Goal: Transaction & Acquisition: Purchase product/service

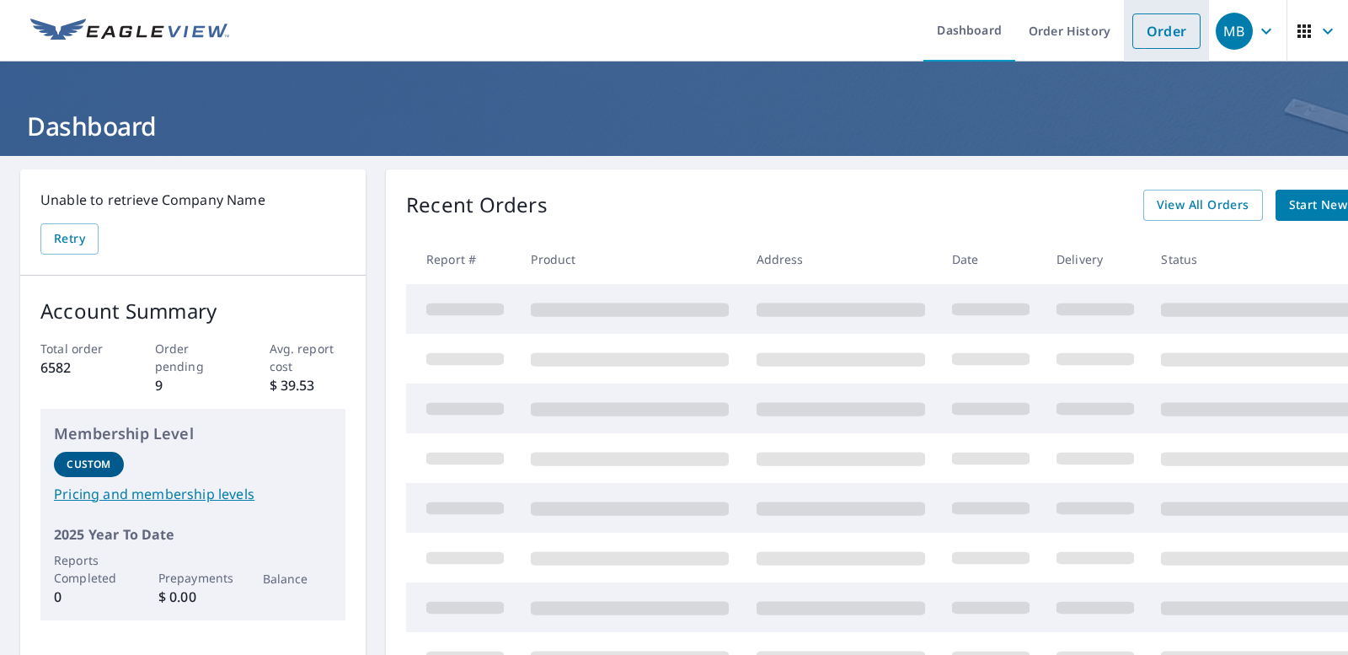
click at [1164, 27] on link "Order" at bounding box center [1167, 30] width 68 height 35
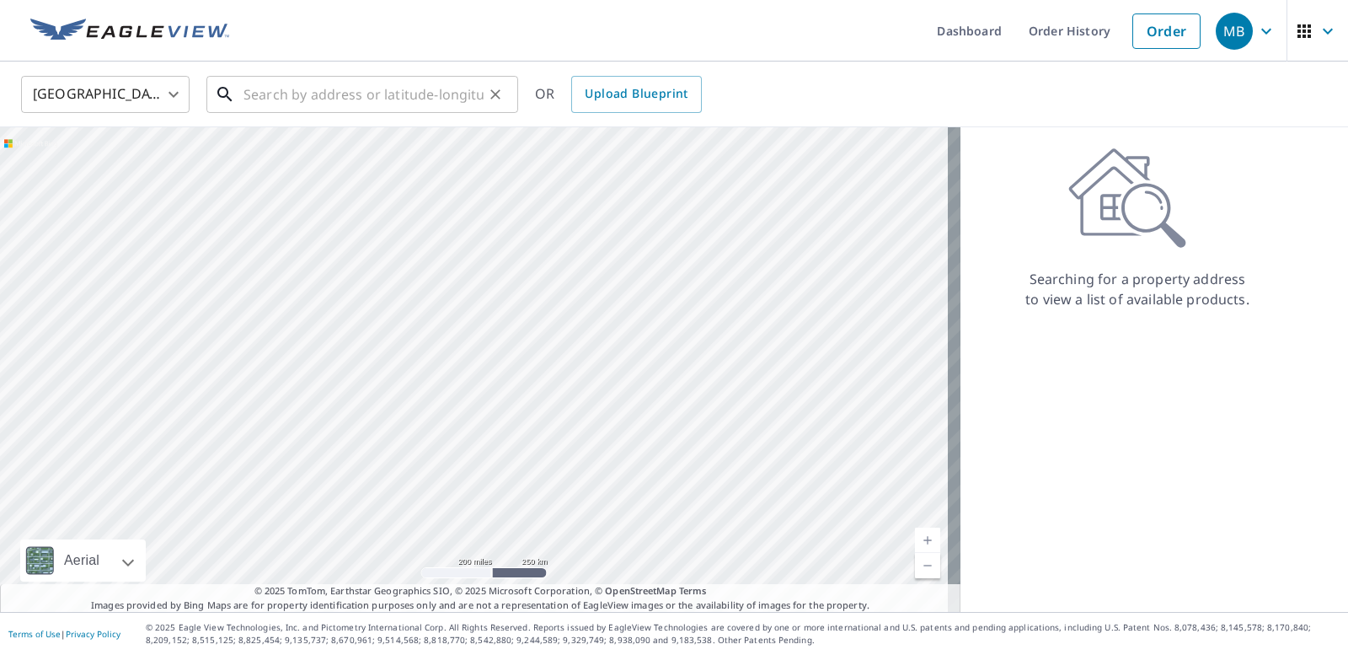
click at [276, 94] on input "text" at bounding box center [364, 94] width 240 height 47
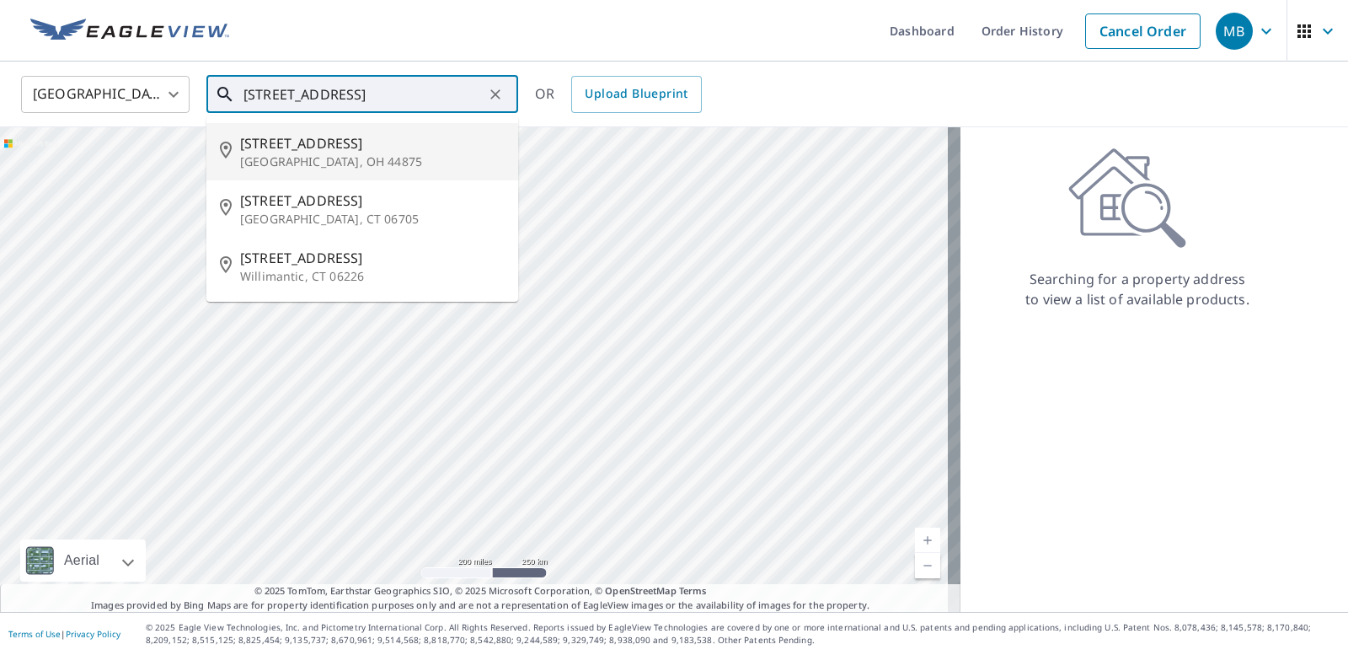
click at [322, 143] on span "[STREET_ADDRESS]" at bounding box center [372, 143] width 265 height 20
type input "[STREET_ADDRESS]"
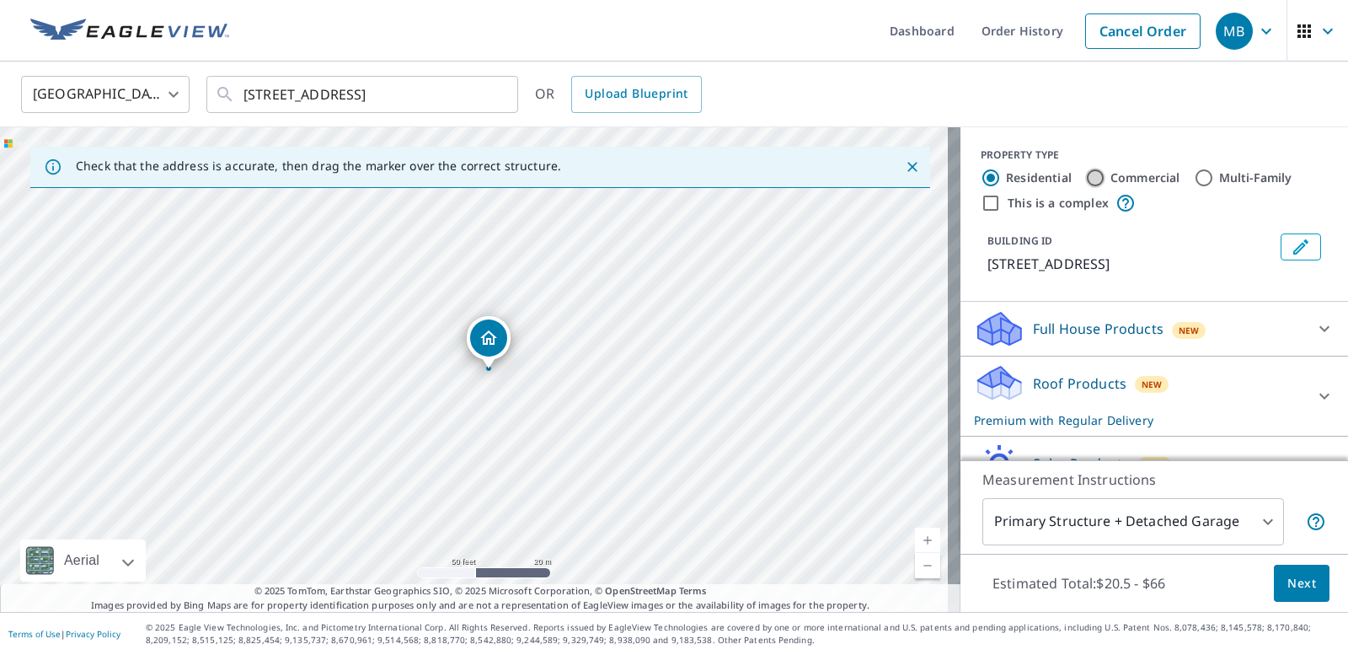
click at [1085, 174] on input "Commercial" at bounding box center [1095, 178] width 20 height 20
radio input "true"
type input "4"
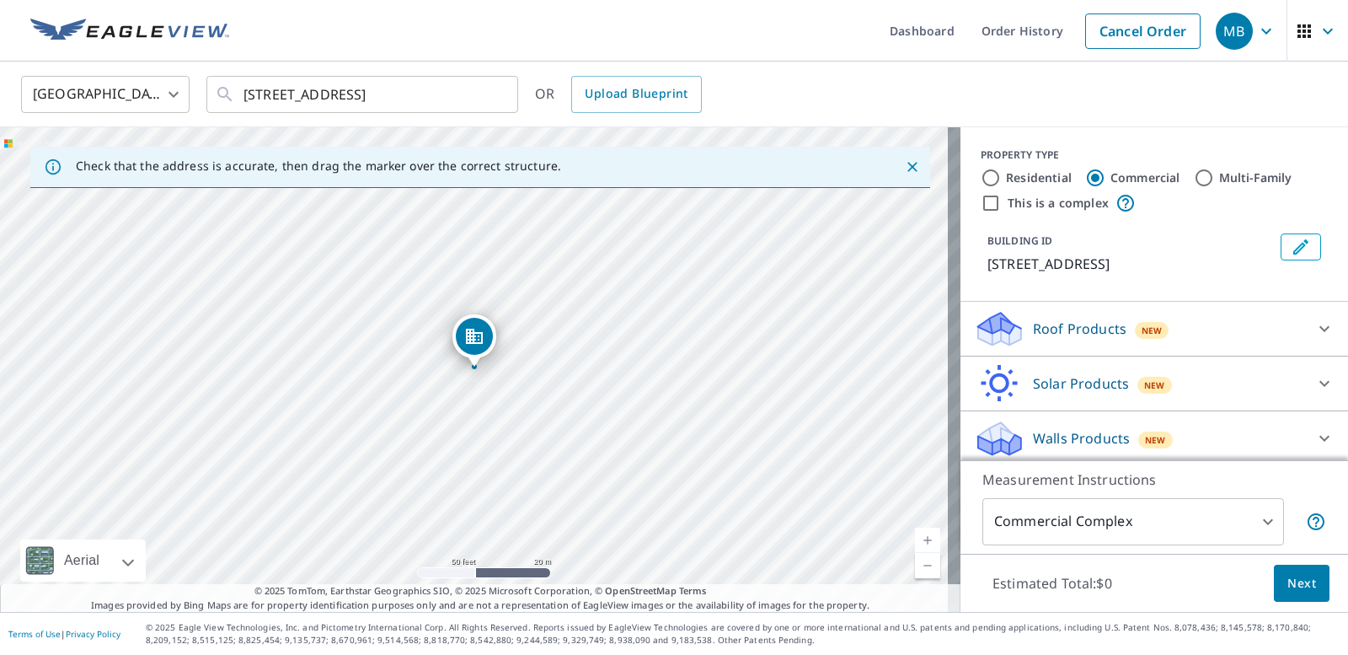
click at [1315, 335] on icon at bounding box center [1325, 329] width 20 height 20
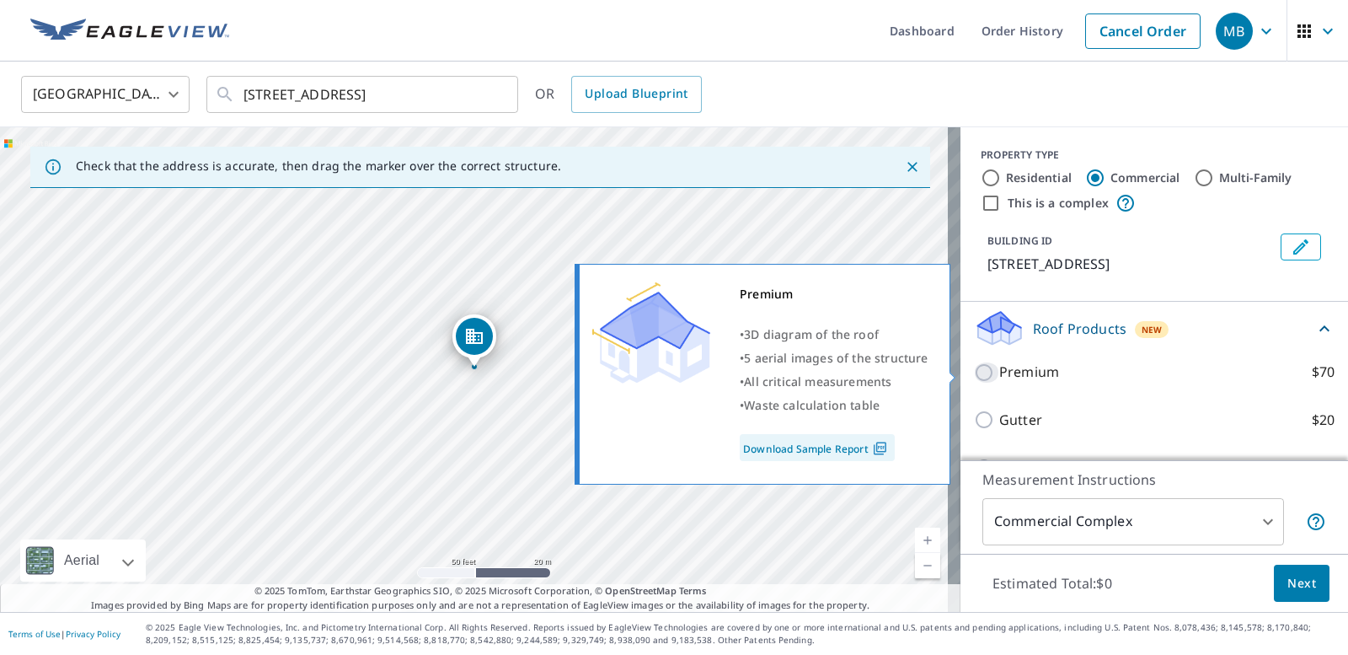
click at [974, 371] on input "Premium $70" at bounding box center [986, 372] width 25 height 20
checkbox input "true"
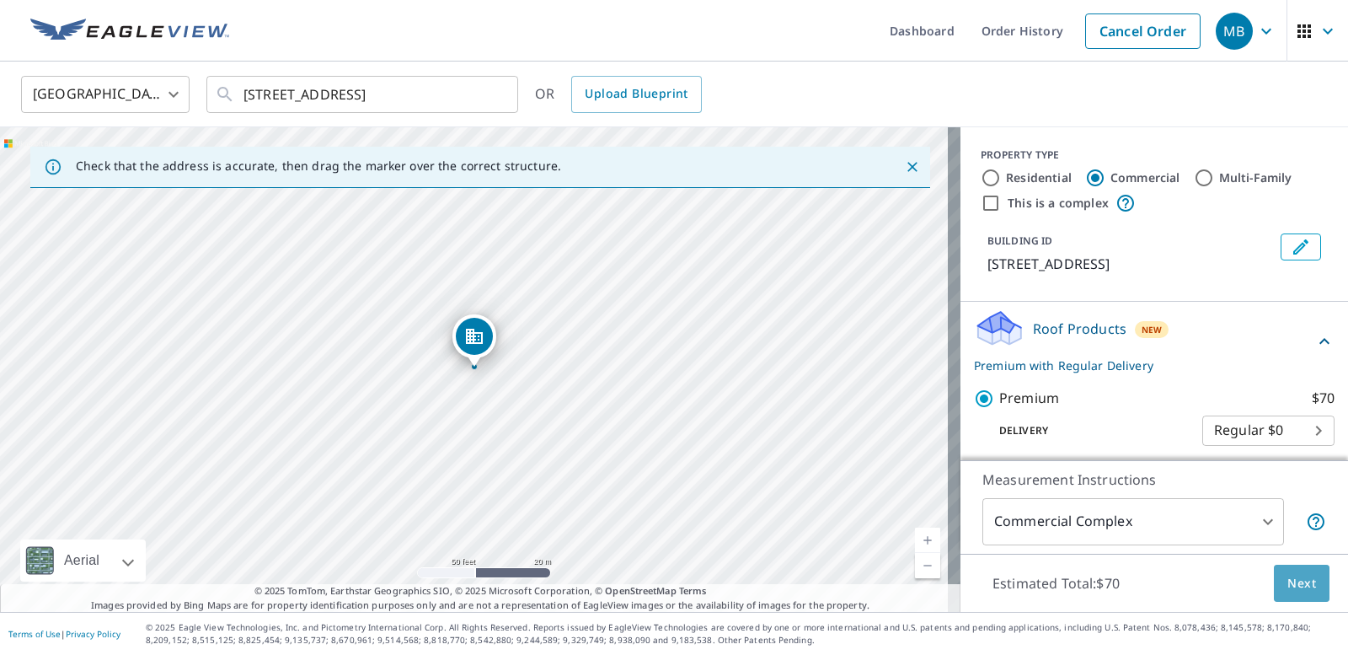
click at [1289, 579] on span "Next" at bounding box center [1302, 583] width 29 height 21
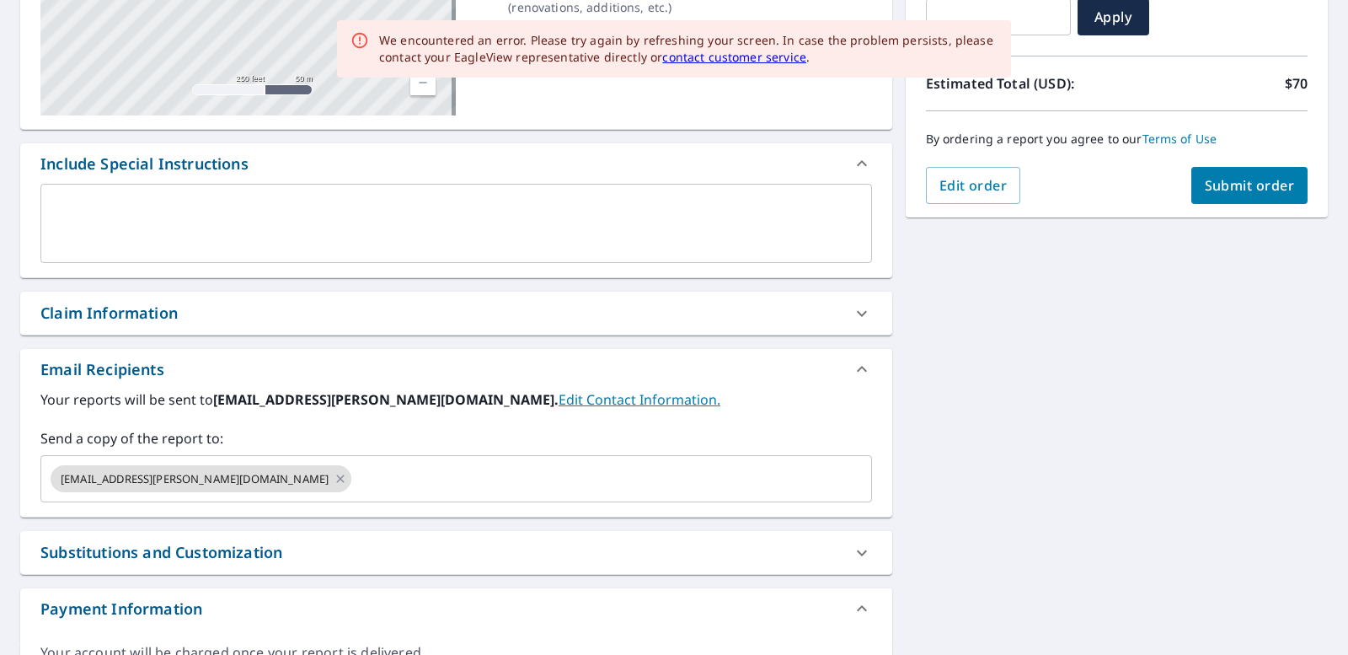
scroll to position [337, 0]
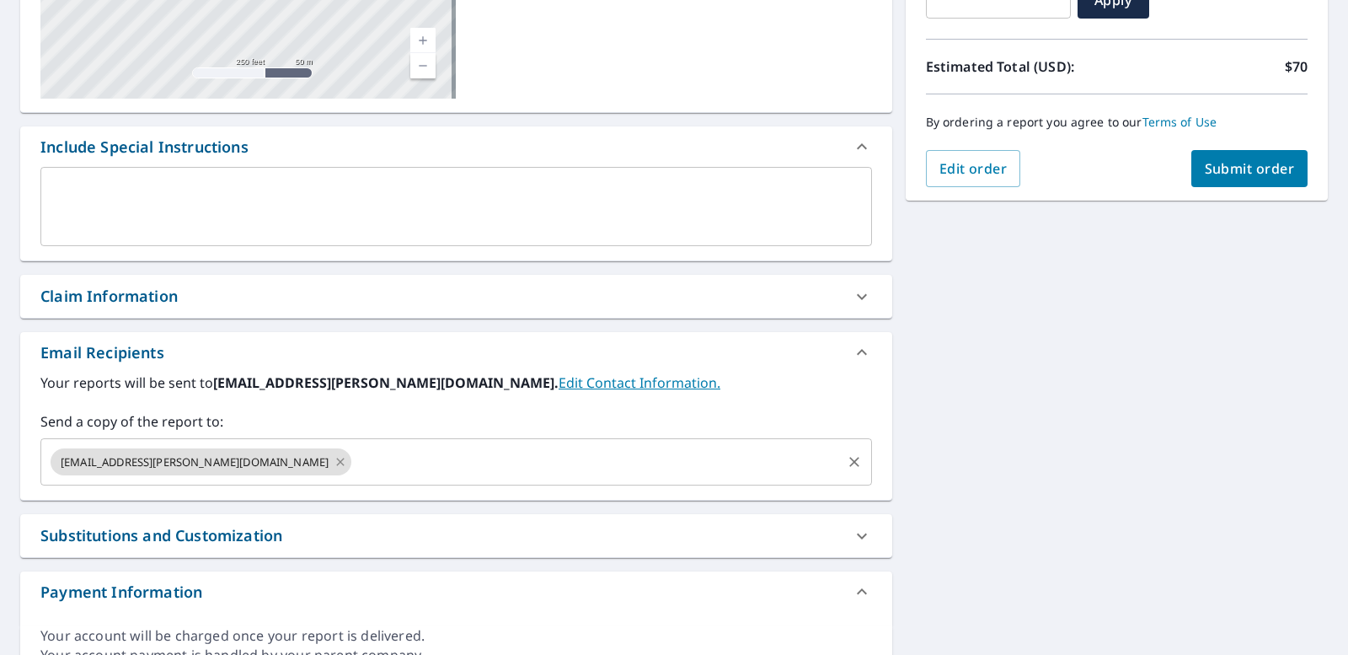
click at [334, 458] on icon at bounding box center [340, 462] width 13 height 19
checkbox input "true"
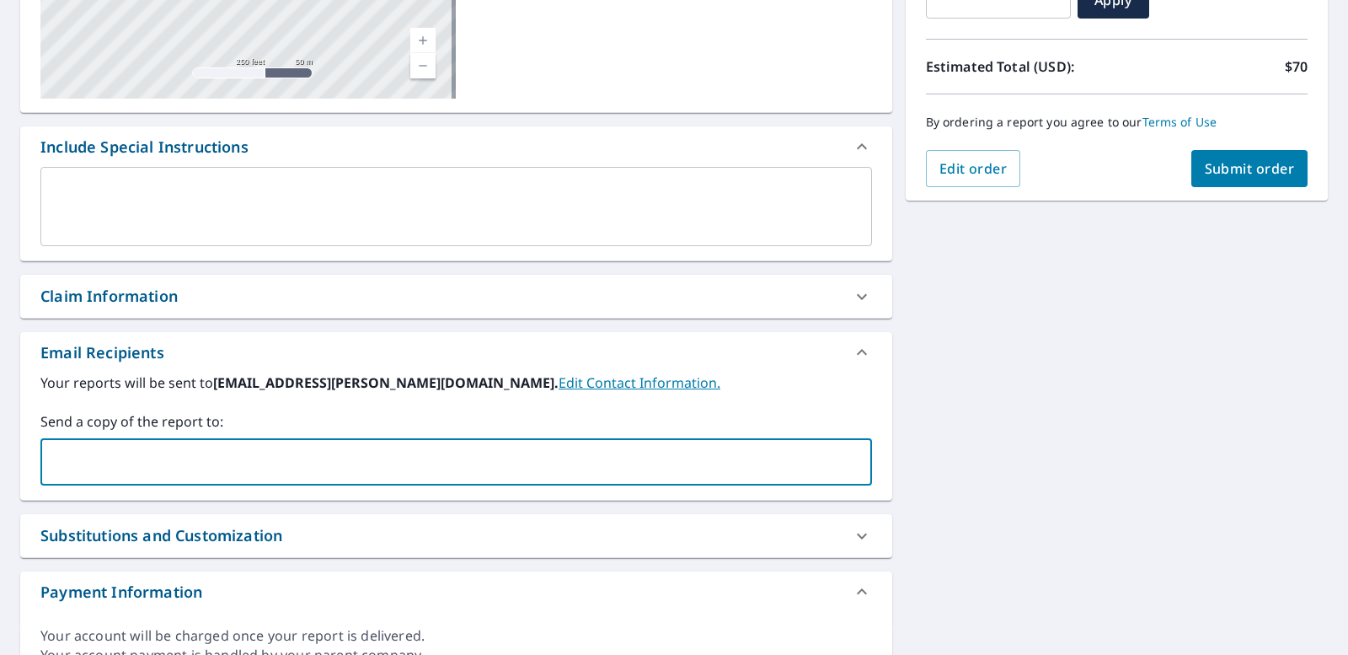
click at [103, 458] on input "text" at bounding box center [443, 462] width 791 height 32
type input "[PERSON_NAME][EMAIL_ADDRESS][DOMAIN_NAME]"
click at [1232, 168] on span "Submit order" at bounding box center [1250, 168] width 90 height 19
checkbox input "true"
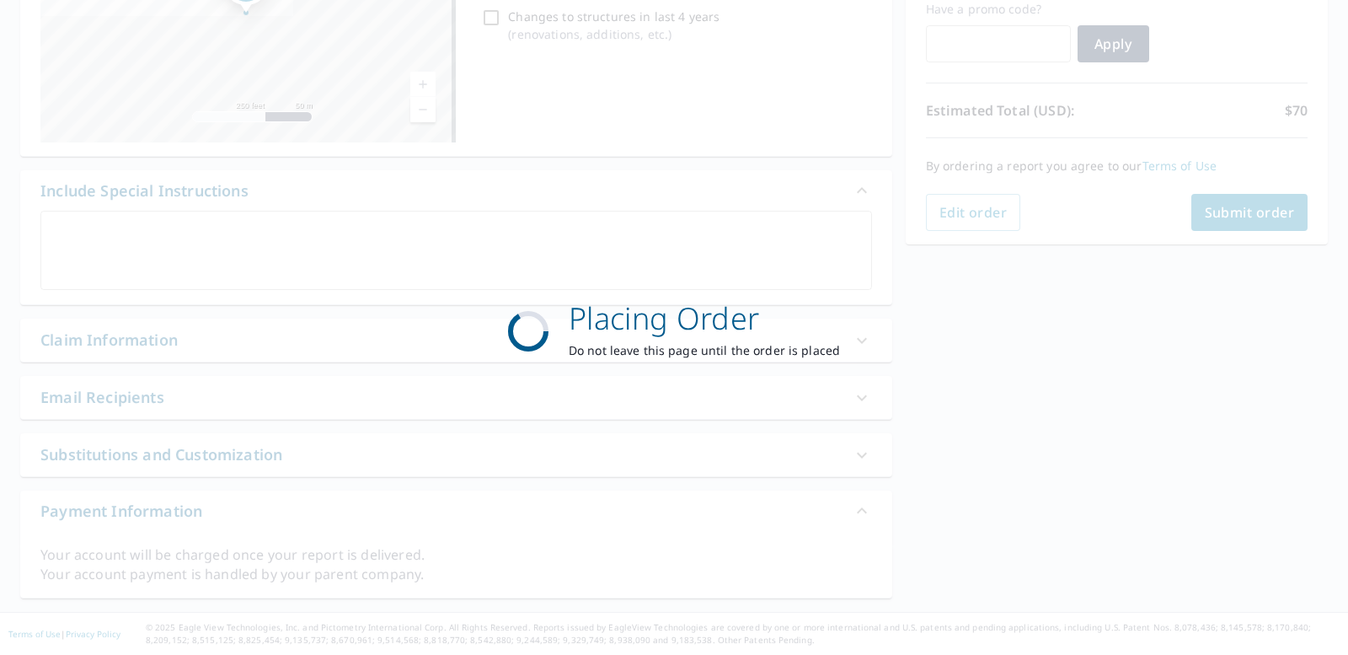
scroll to position [293, 0]
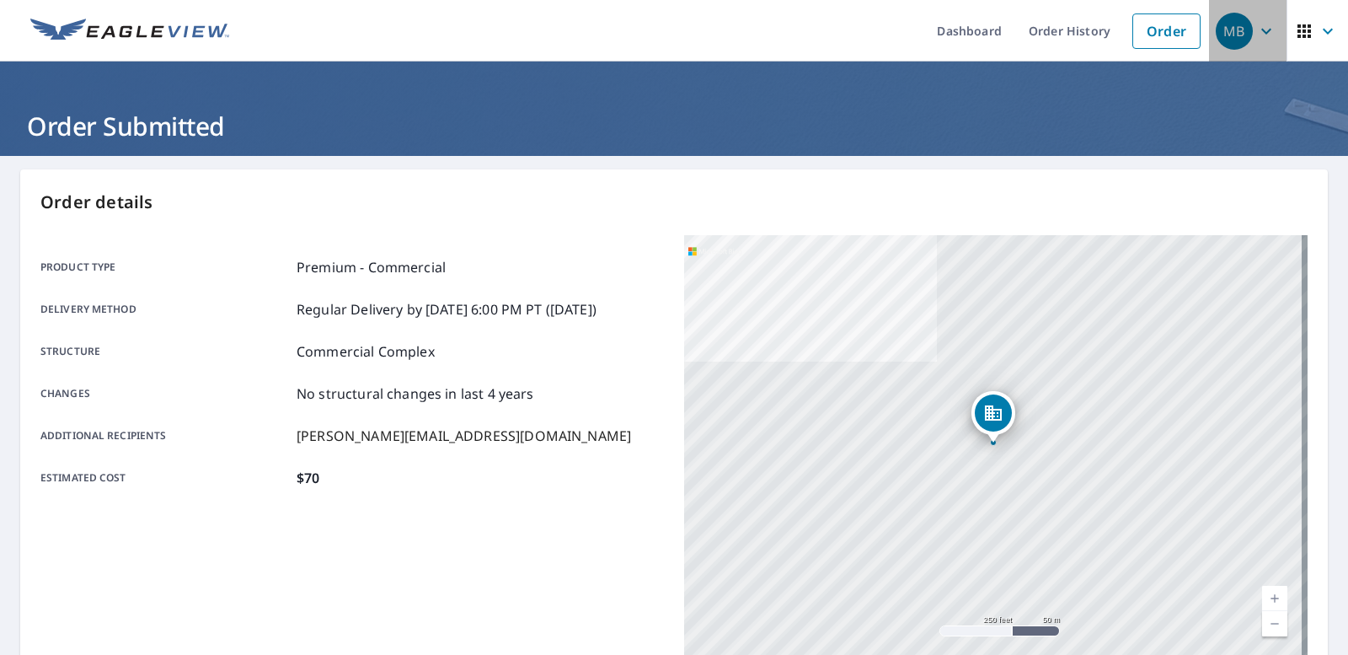
click at [1256, 35] on icon "button" at bounding box center [1266, 31] width 20 height 20
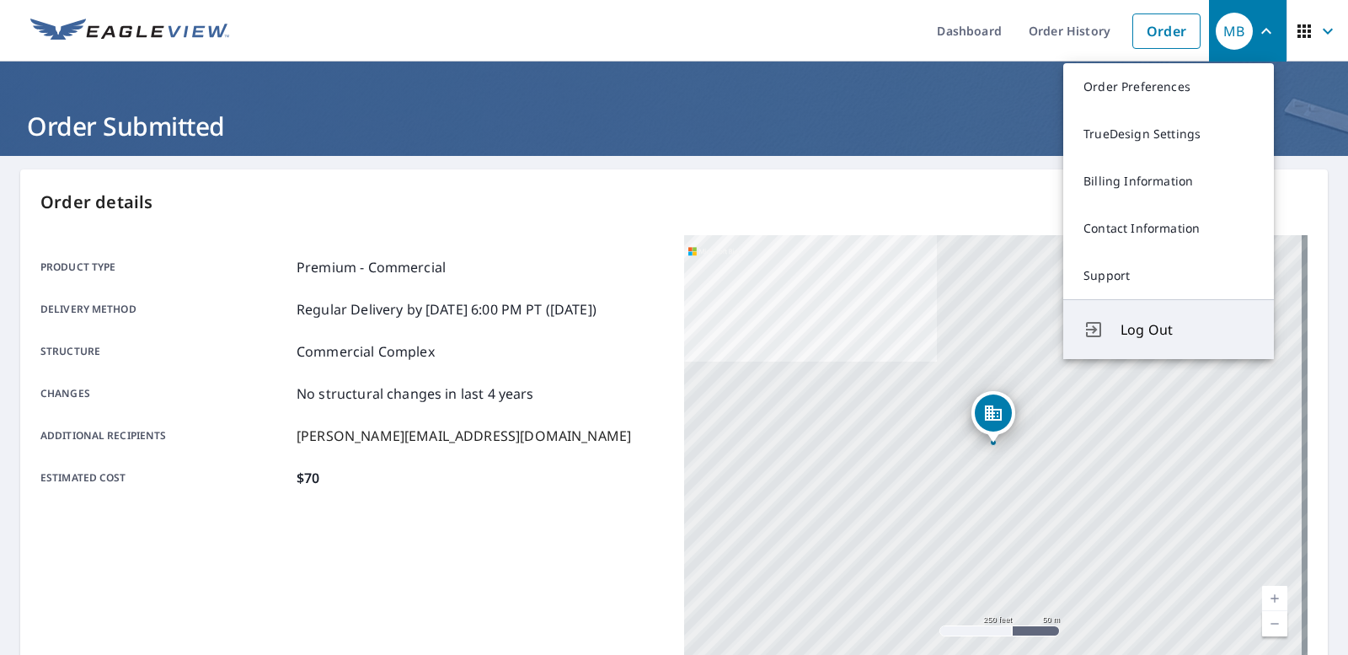
click at [1139, 323] on span "Log Out" at bounding box center [1187, 329] width 133 height 20
